Goal: Task Accomplishment & Management: Complete application form

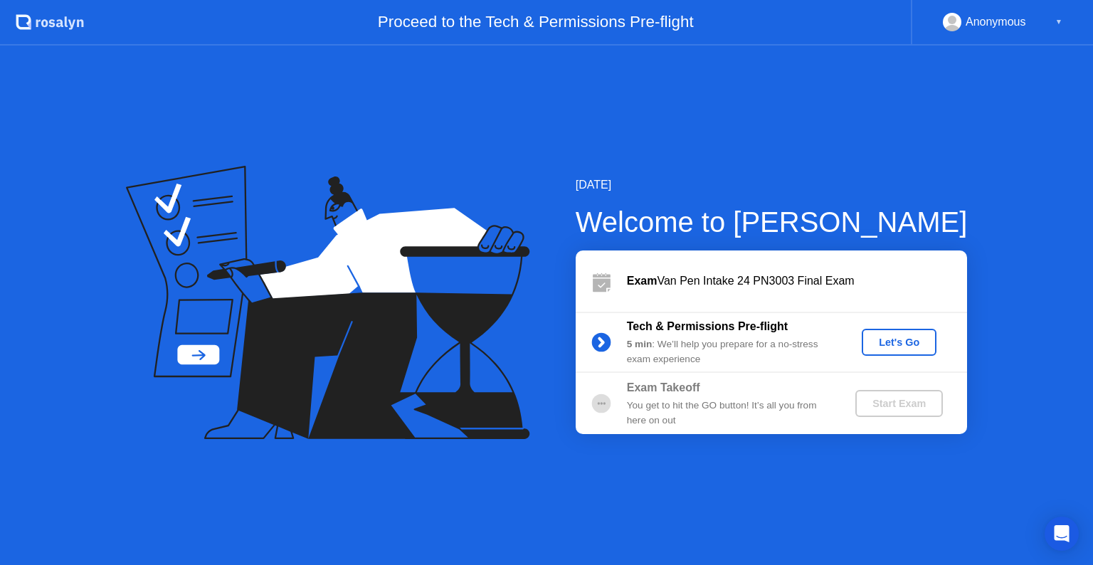
click at [904, 347] on div "Let's Go" at bounding box center [898, 341] width 63 height 11
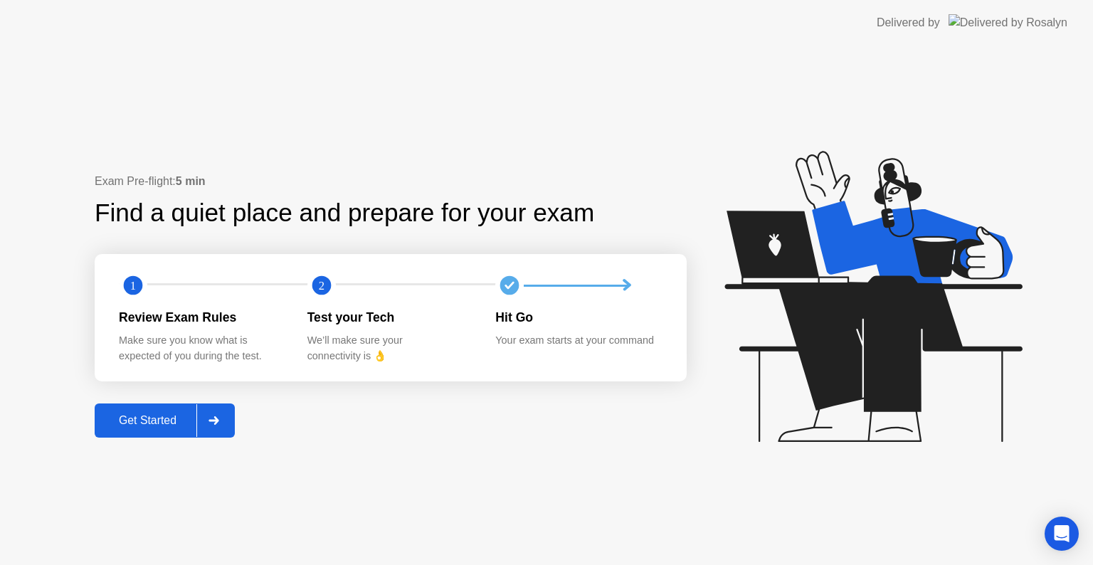
click at [201, 413] on div at bounding box center [213, 420] width 34 height 33
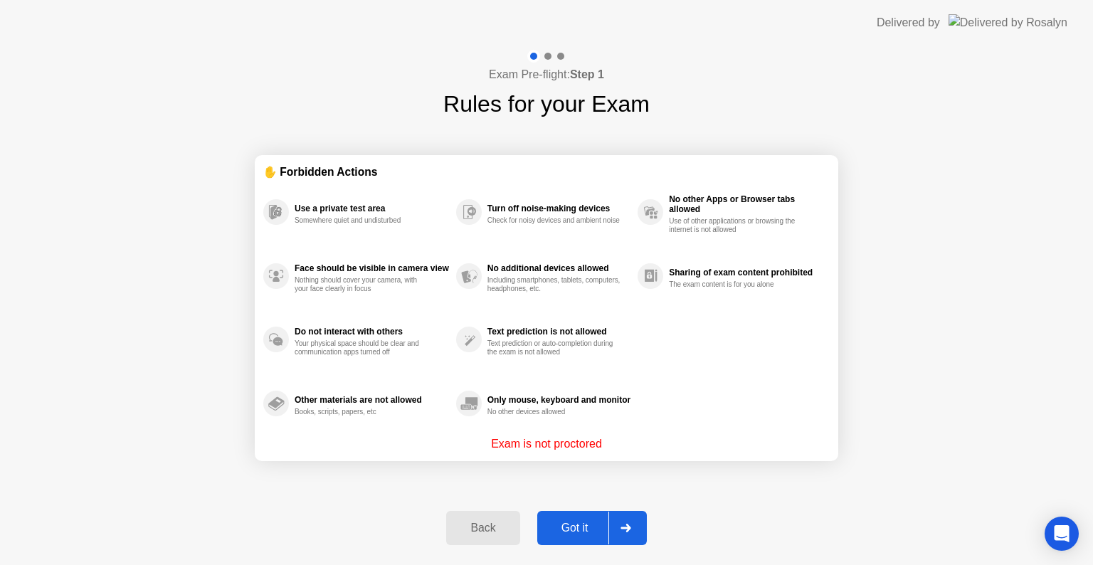
click at [590, 525] on div "Got it" at bounding box center [574, 527] width 67 height 13
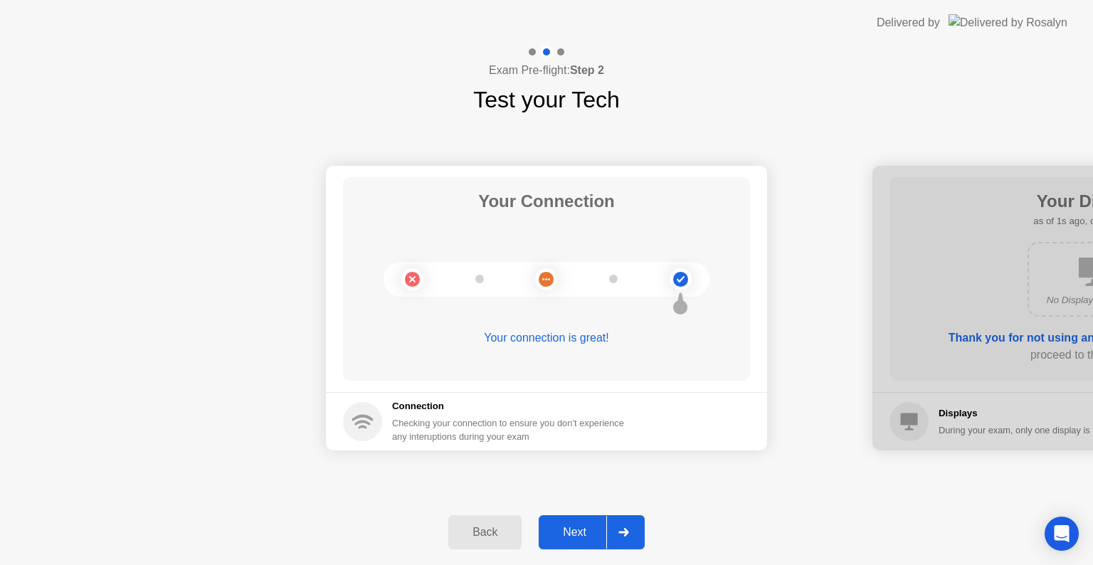
click at [548, 533] on div "Next" at bounding box center [574, 532] width 63 height 13
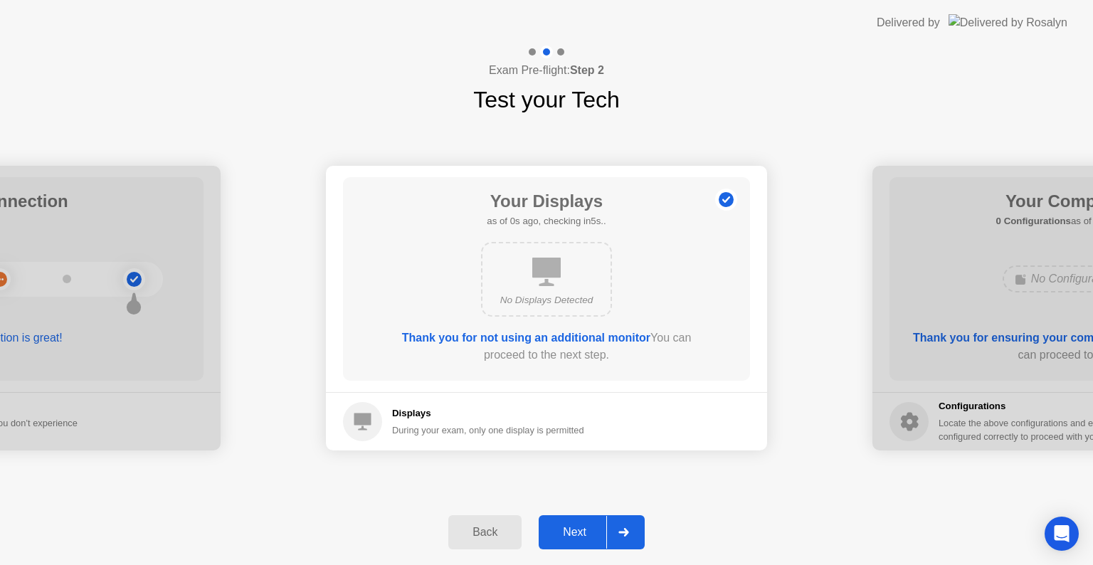
click at [548, 533] on div "Next" at bounding box center [574, 532] width 63 height 13
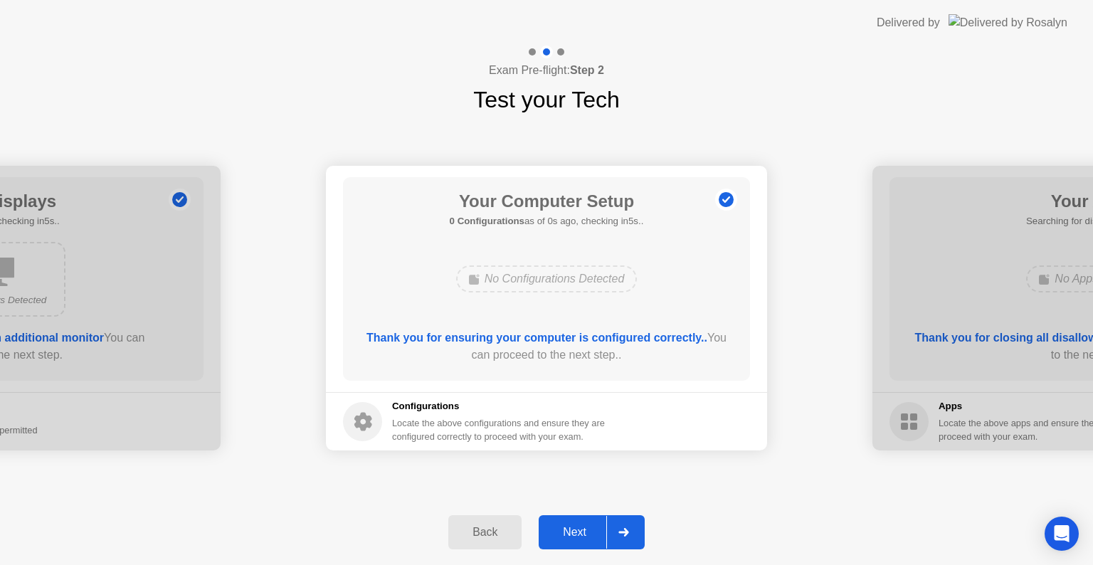
click at [548, 533] on div "Next" at bounding box center [574, 532] width 63 height 13
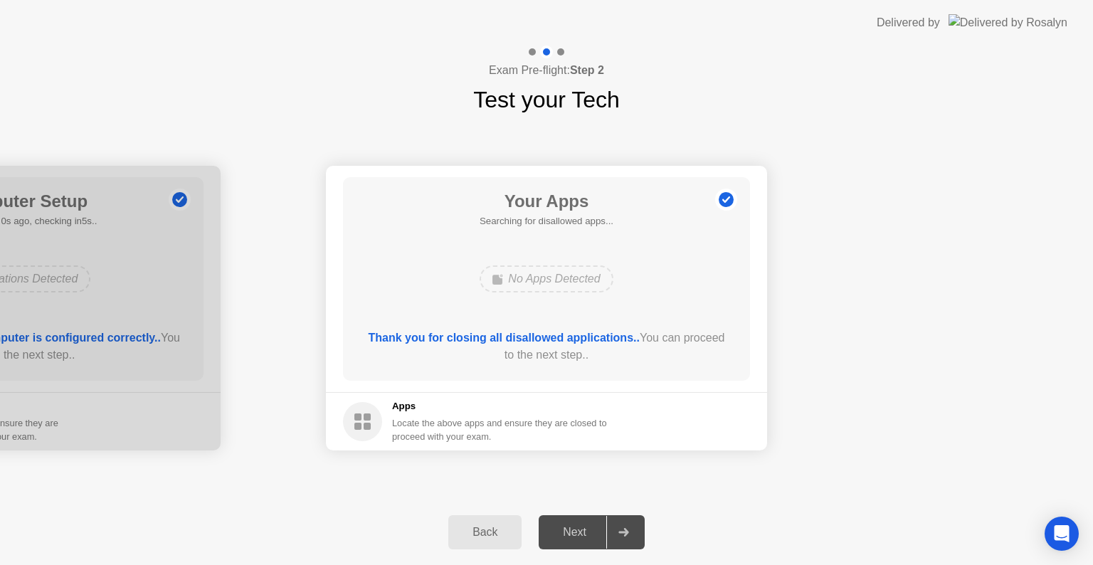
click at [561, 533] on div "Next" at bounding box center [574, 532] width 63 height 13
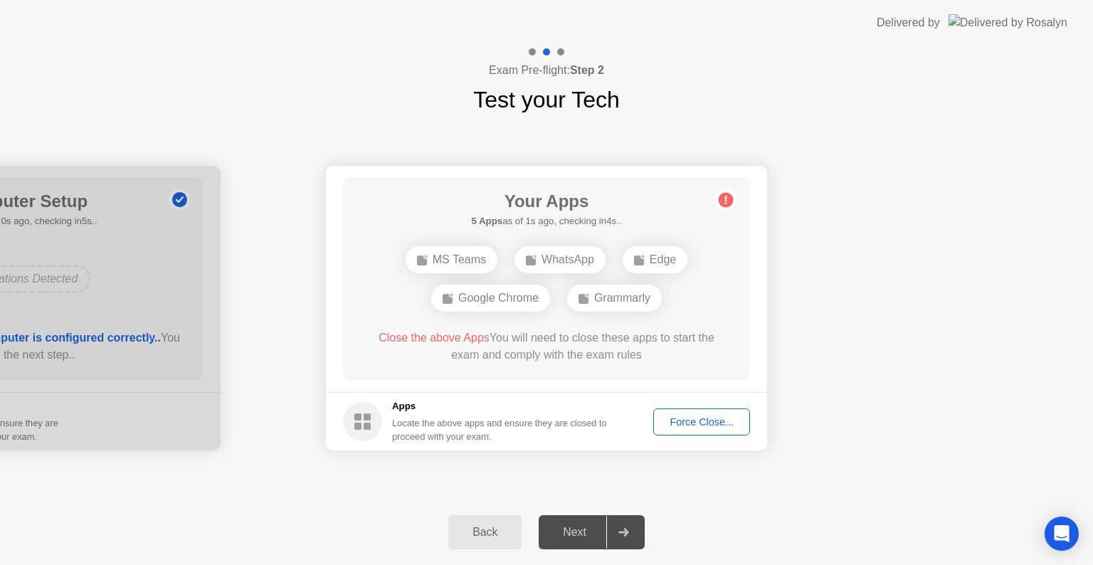
click at [686, 424] on div "Force Close..." at bounding box center [701, 421] width 87 height 11
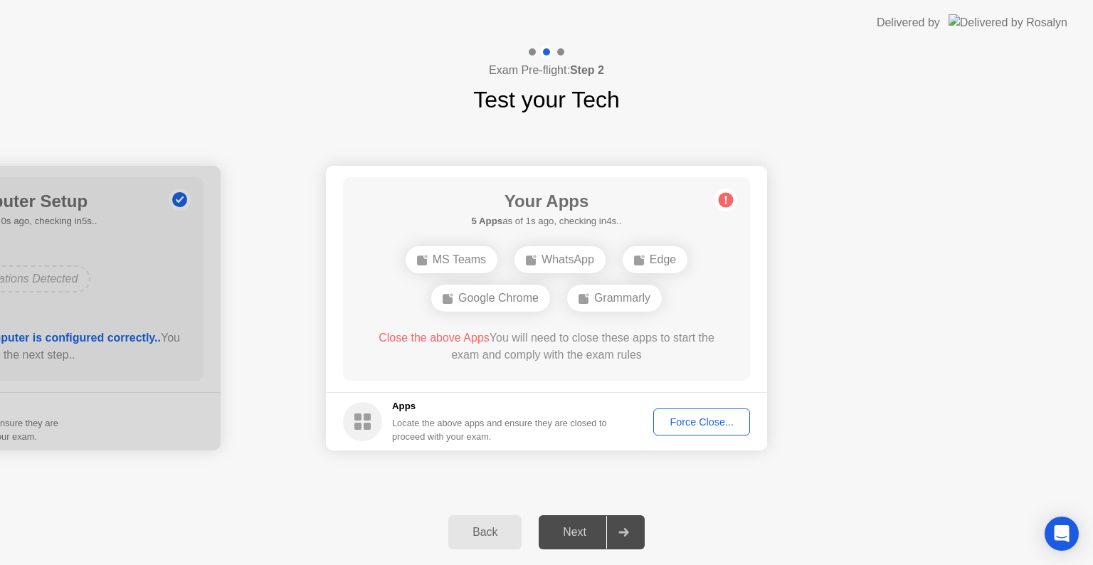
click at [714, 418] on div "Force Close..." at bounding box center [701, 421] width 87 height 11
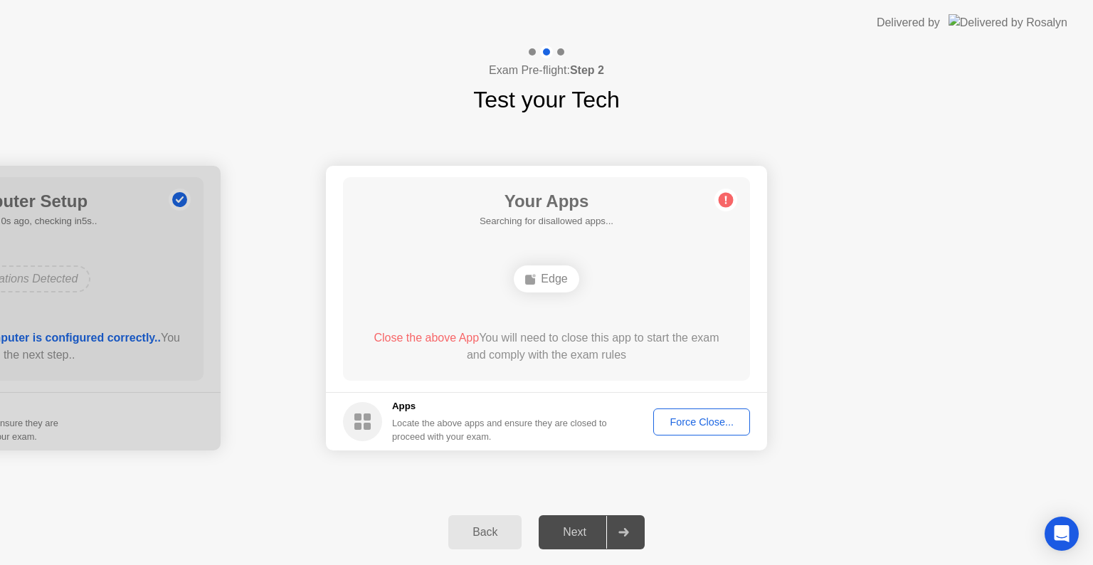
click at [699, 425] on div "Force Close..." at bounding box center [701, 421] width 87 height 11
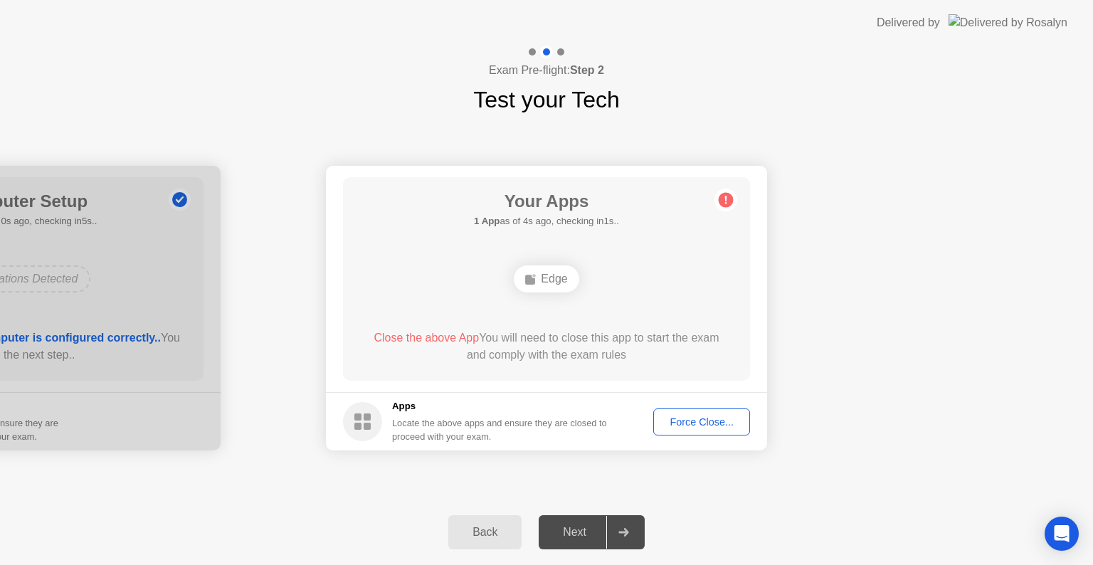
click at [682, 421] on div "Force Close..." at bounding box center [701, 421] width 87 height 11
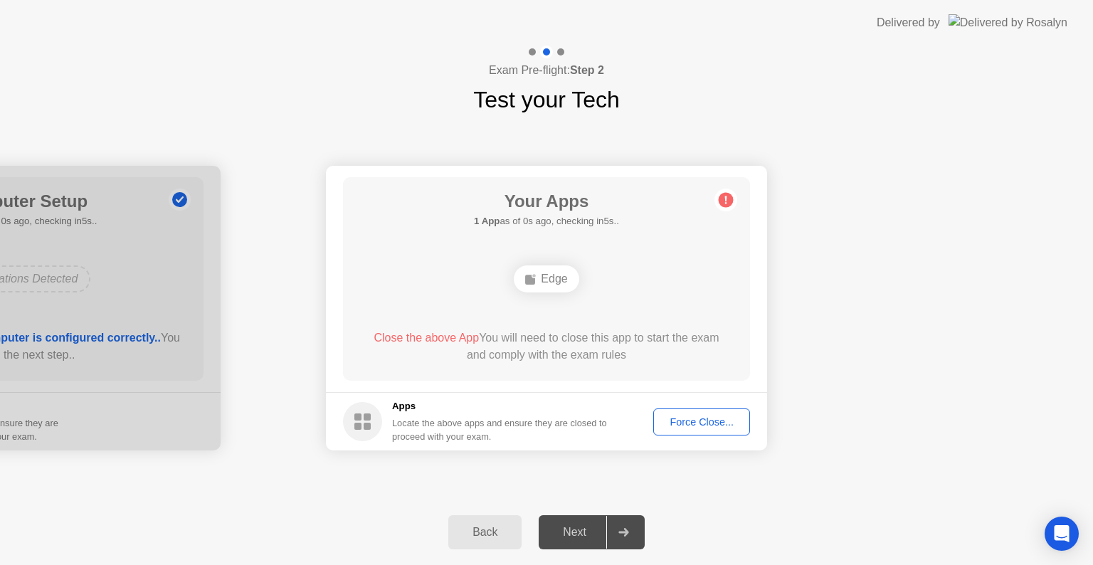
click at [679, 422] on div "Force Close..." at bounding box center [701, 421] width 87 height 11
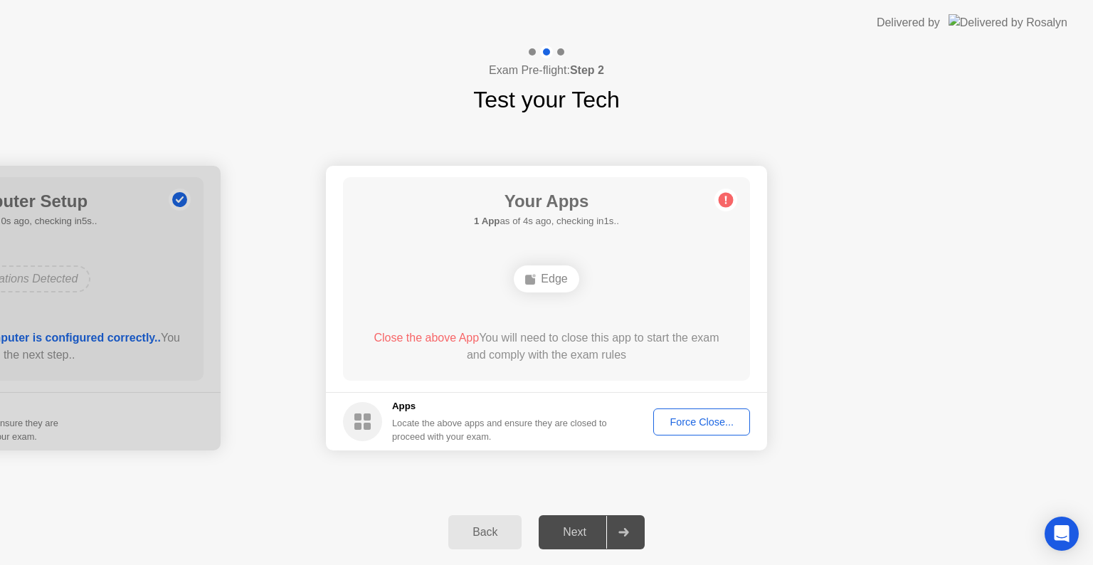
click at [677, 432] on button "Force Close..." at bounding box center [701, 421] width 97 height 27
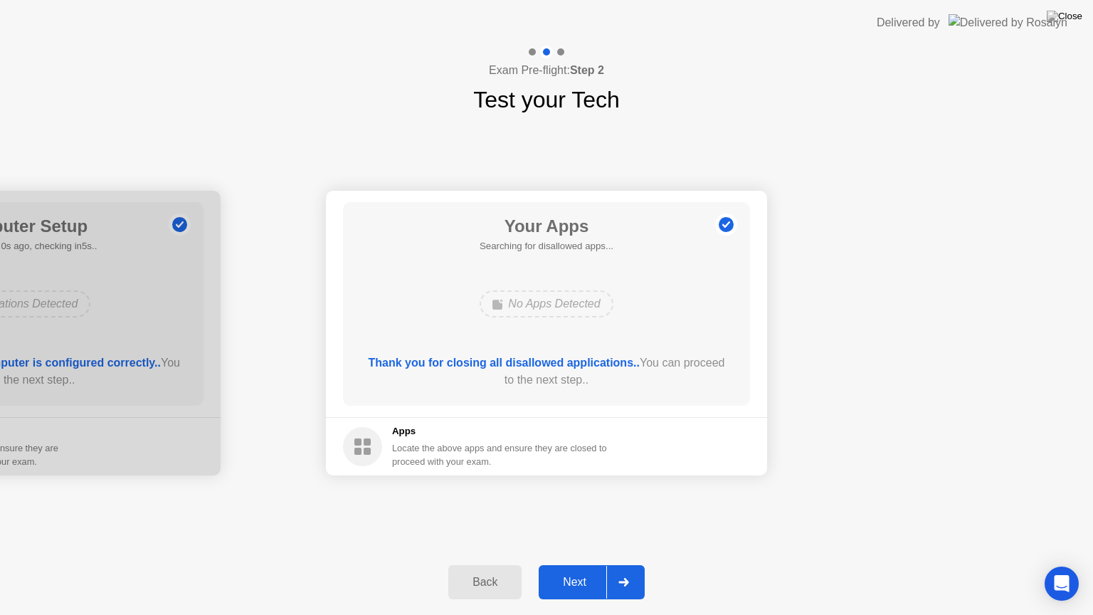
click at [572, 564] on div "Next" at bounding box center [574, 581] width 63 height 13
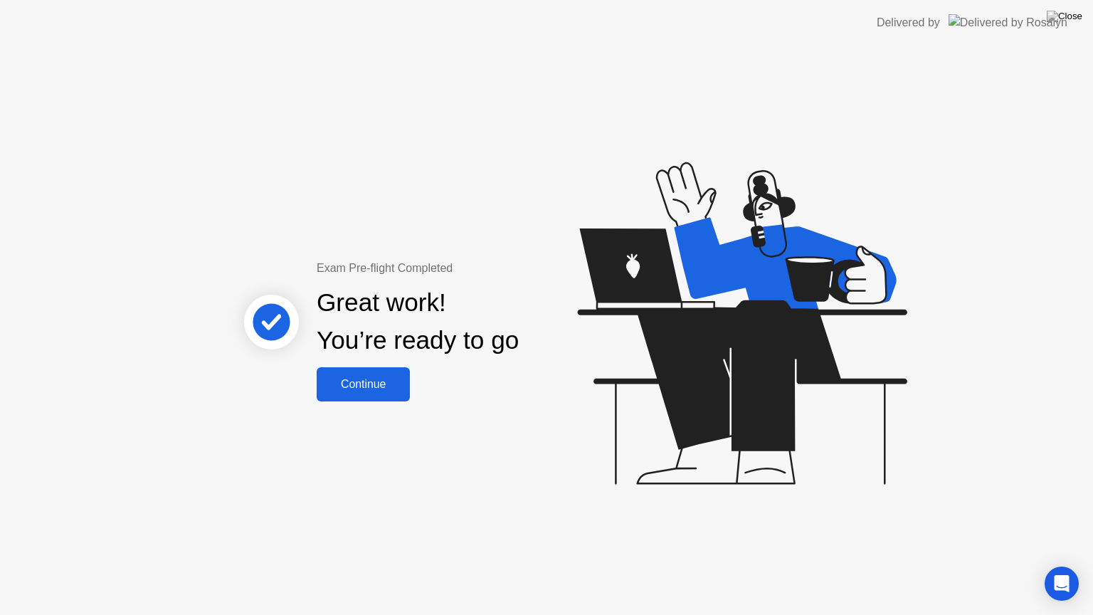
click at [383, 390] on div "Continue" at bounding box center [363, 384] width 85 height 13
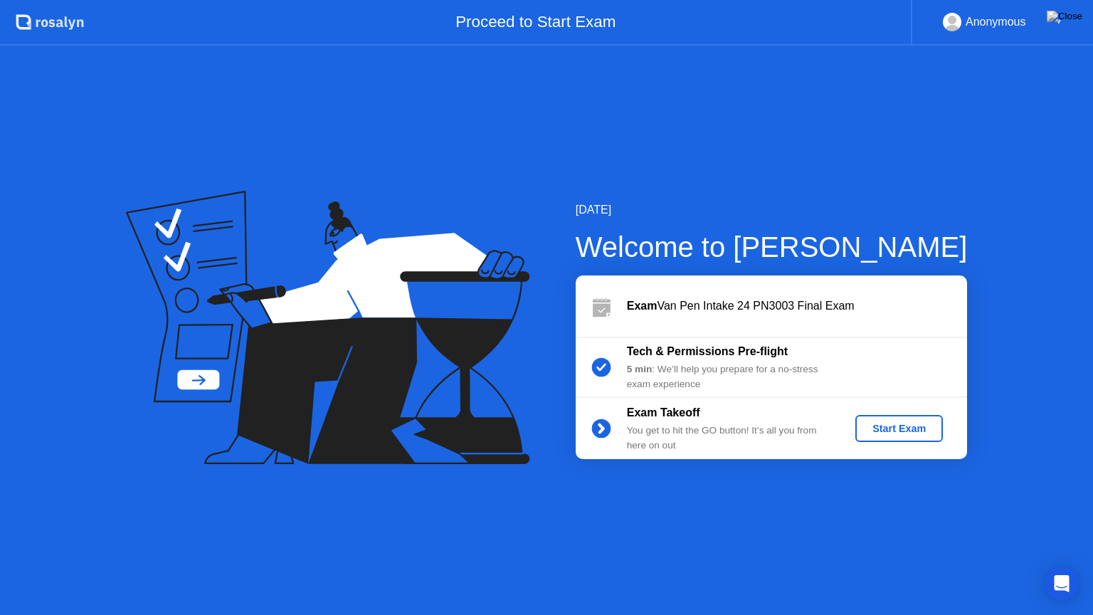
click at [899, 431] on div "Start Exam" at bounding box center [899, 428] width 76 height 11
